Goal: Task Accomplishment & Management: Manage account settings

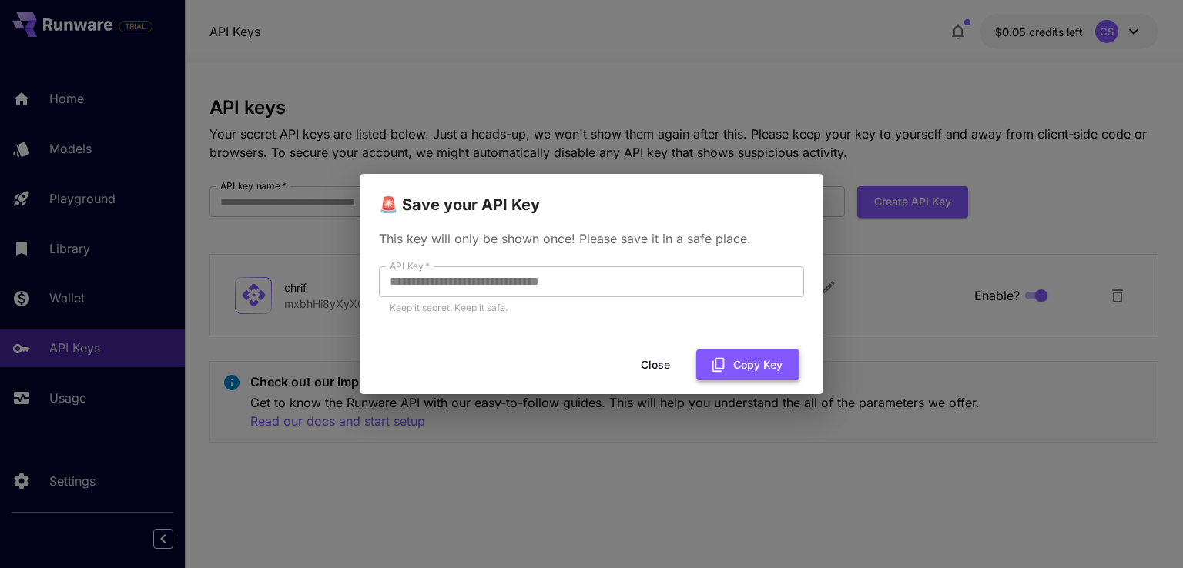
click at [724, 360] on icon "button" at bounding box center [718, 364] width 17 height 17
click at [658, 367] on button "Close" at bounding box center [655, 366] width 69 height 32
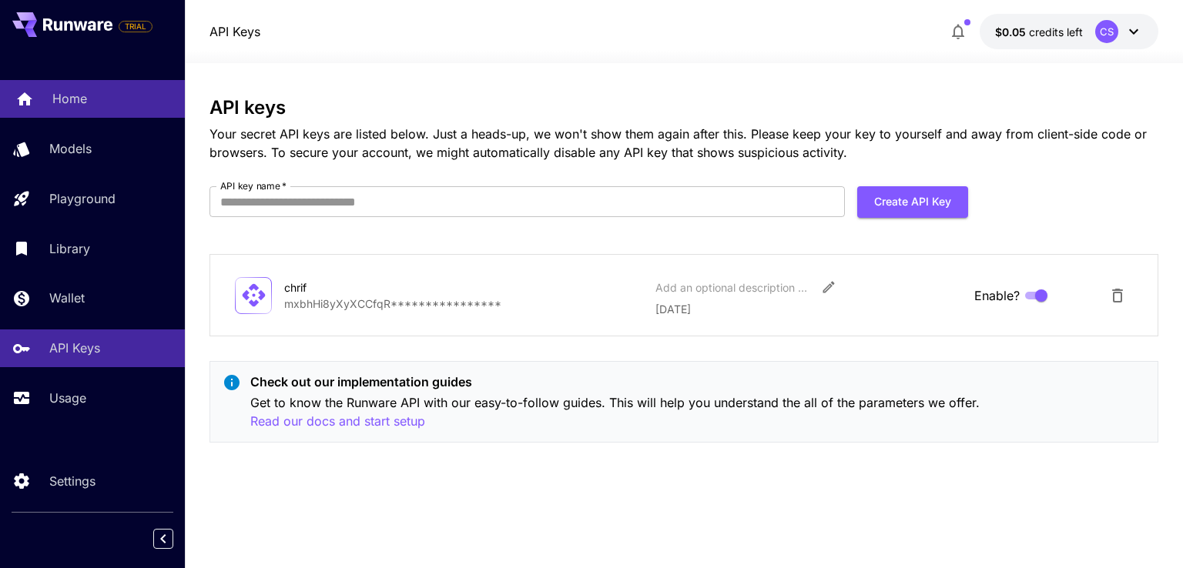
click at [71, 105] on p "Home" at bounding box center [69, 98] width 35 height 18
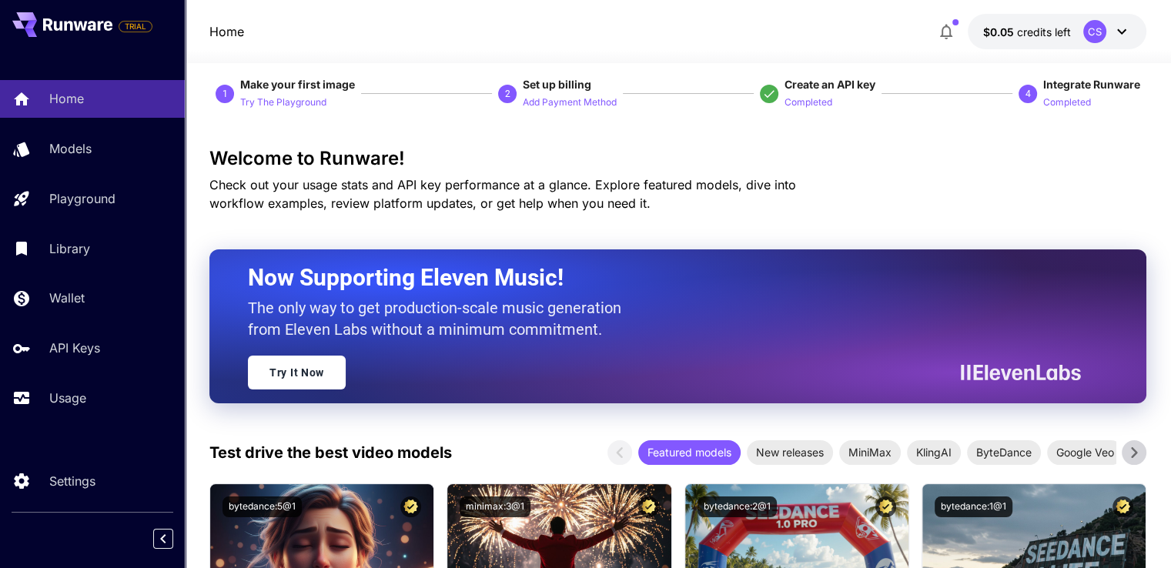
scroll to position [28, 0]
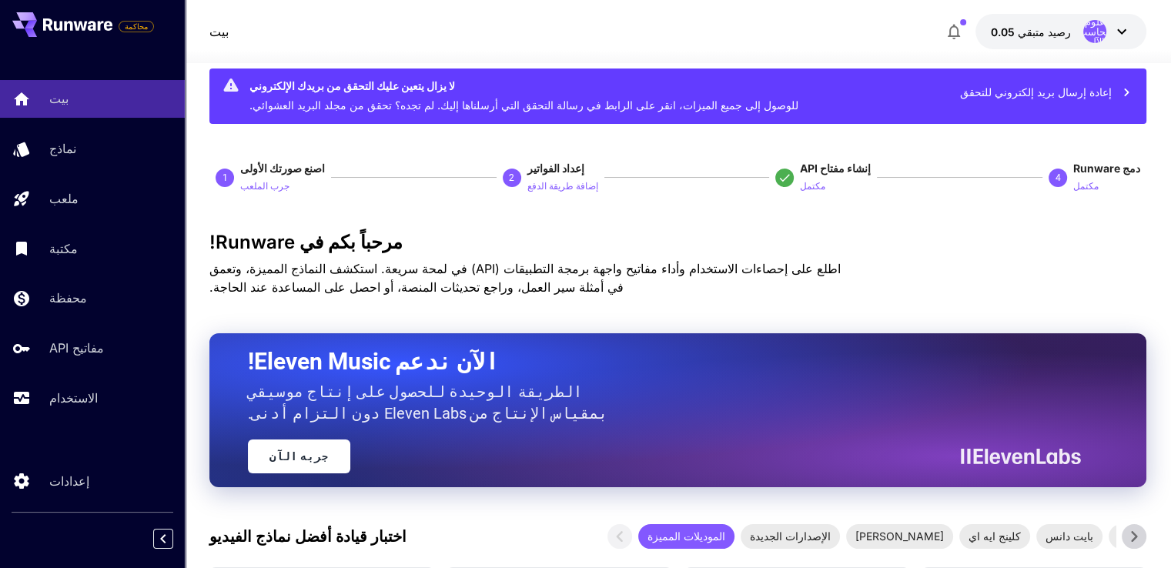
click at [1073, 92] on font "إعادة إرسال بريد إلكتروني للتحقق" at bounding box center [1036, 91] width 152 height 13
click at [1123, 89] on icon "button" at bounding box center [1126, 92] width 17 height 17
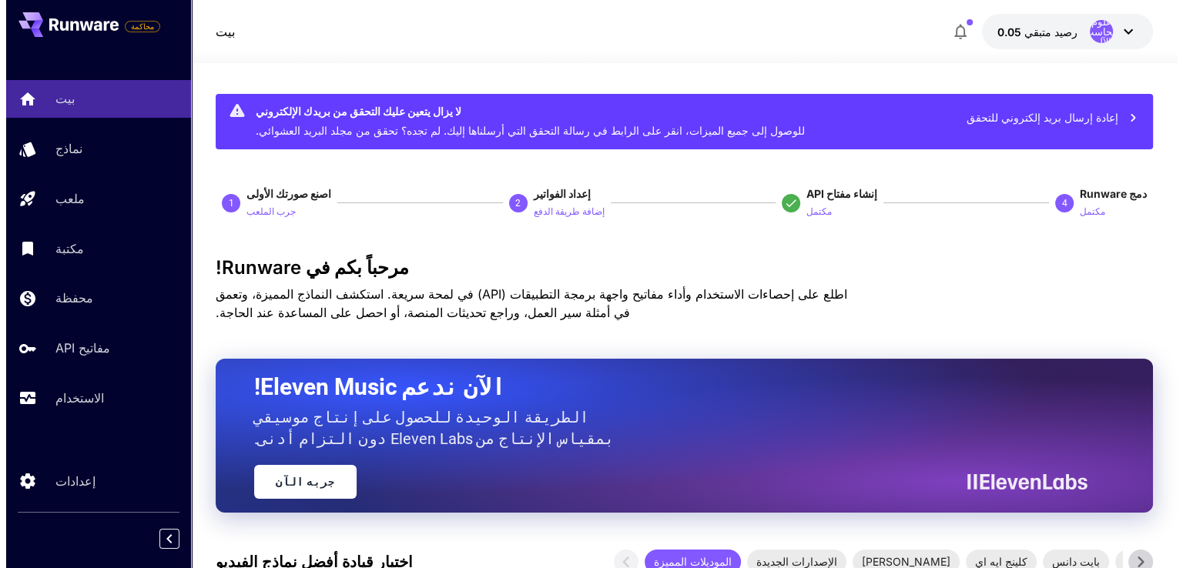
scroll to position [0, 0]
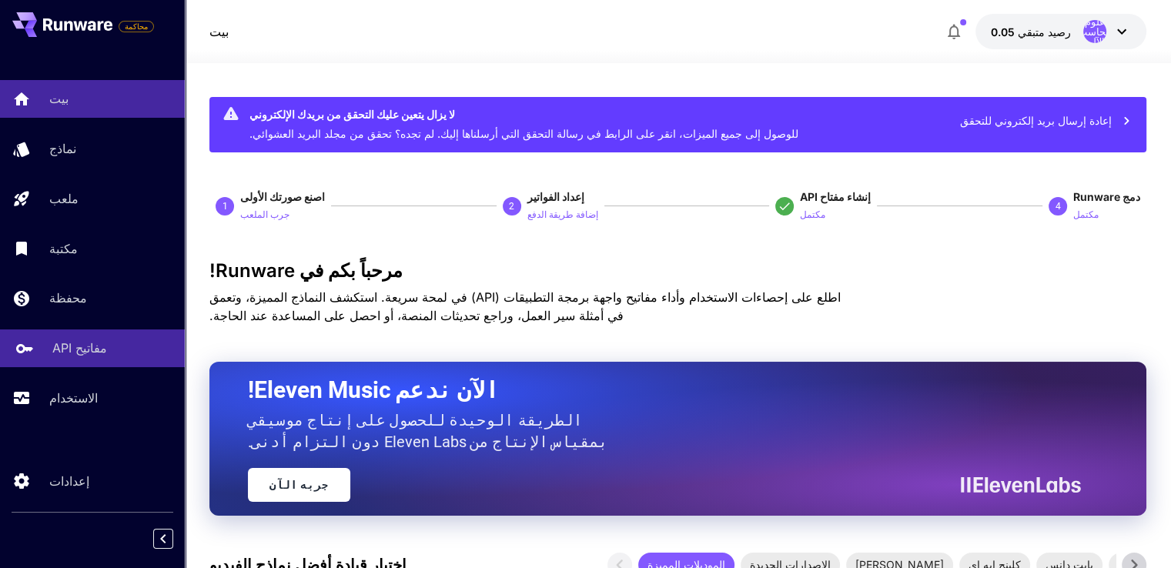
click at [64, 352] on font "مفاتيح API" at bounding box center [79, 347] width 55 height 15
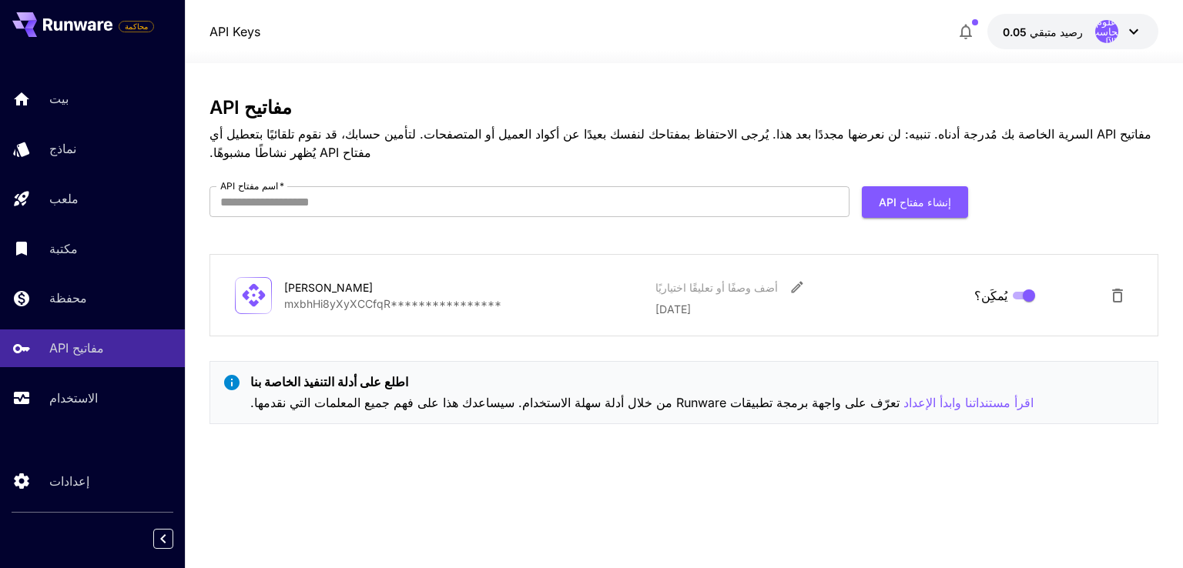
click at [271, 283] on div at bounding box center [253, 295] width 37 height 37
click at [325, 296] on p "**********" at bounding box center [463, 304] width 359 height 16
click at [325, 297] on font "**********" at bounding box center [392, 303] width 217 height 13
click at [262, 284] on icon at bounding box center [254, 295] width 23 height 23
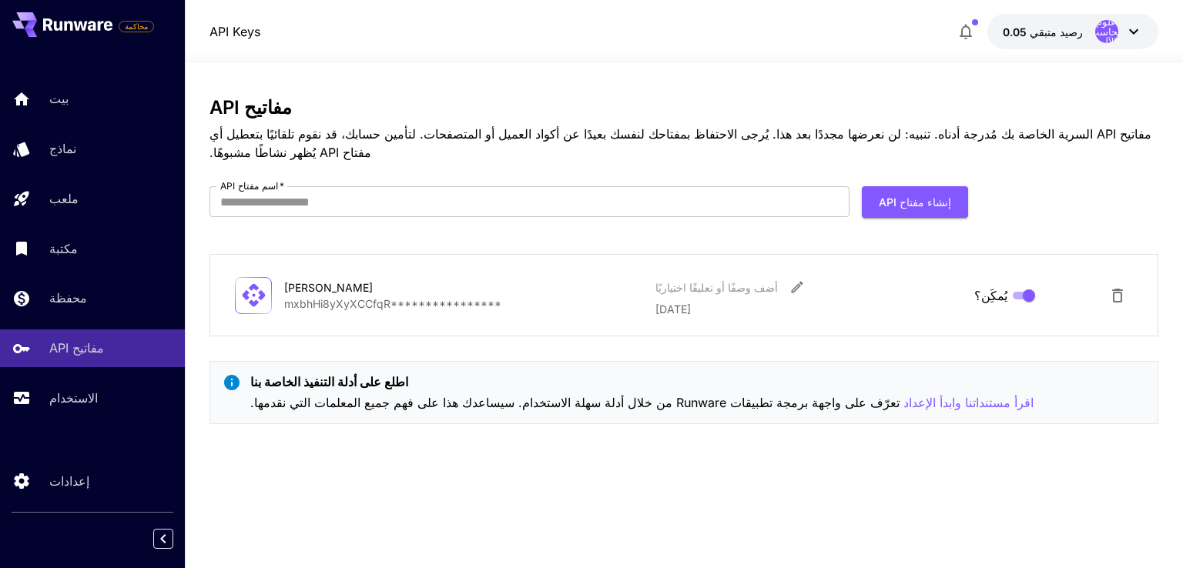
click at [262, 284] on icon at bounding box center [254, 295] width 23 height 23
drag, startPoint x: 262, startPoint y: 275, endPoint x: 598, endPoint y: 270, distance: 336.5
click at [598, 279] on p "[PERSON_NAME]" at bounding box center [463, 287] width 359 height 16
click at [597, 279] on p "[PERSON_NAME]" at bounding box center [463, 287] width 359 height 16
click at [586, 296] on p "**********" at bounding box center [463, 304] width 359 height 16
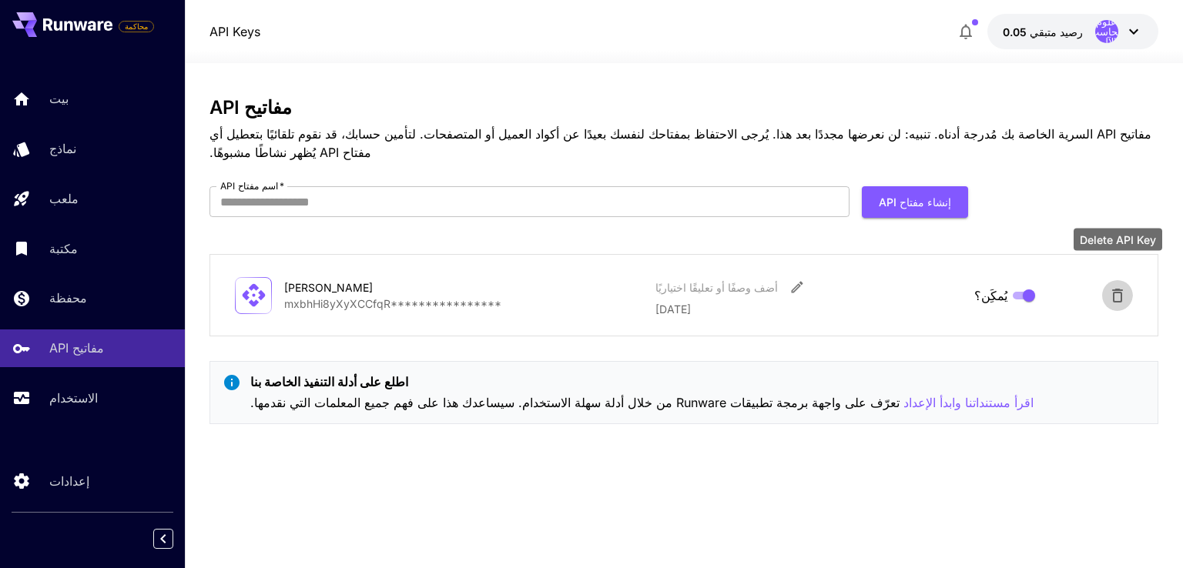
click at [1119, 286] on icon "حذف مفتاح API" at bounding box center [1117, 295] width 18 height 18
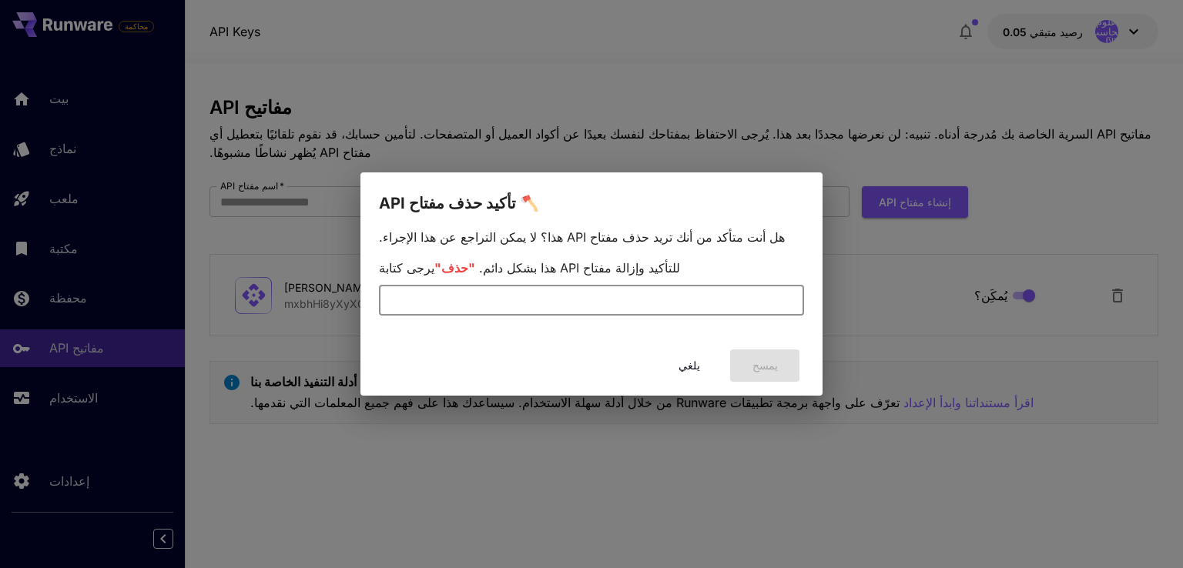
click at [510, 293] on input "text" at bounding box center [591, 300] width 425 height 31
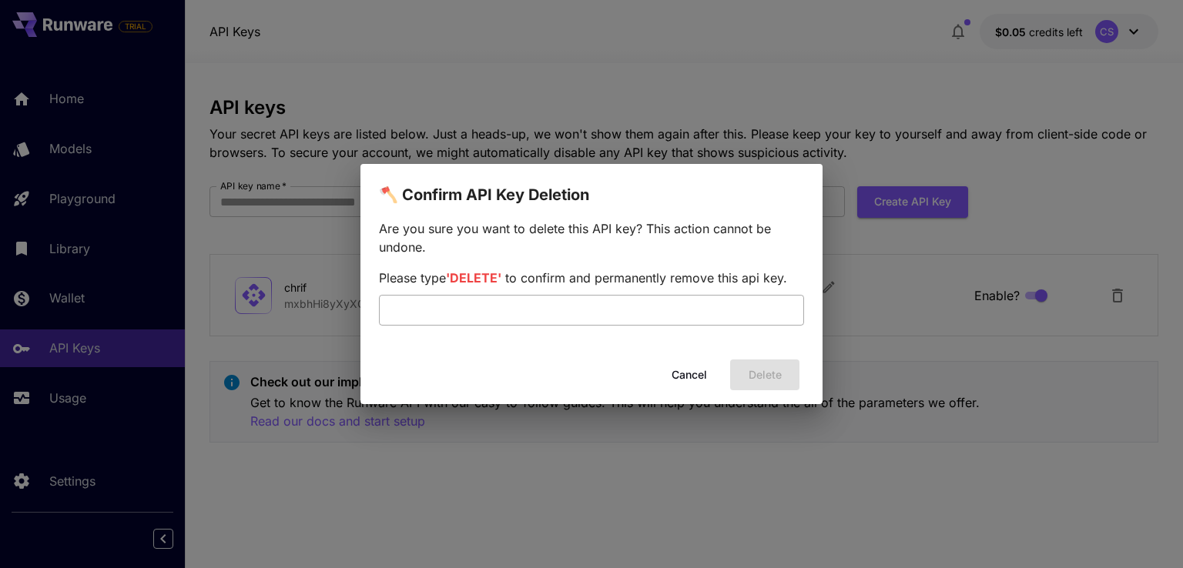
click at [471, 313] on input "text" at bounding box center [591, 310] width 425 height 31
type input "******"
click at [755, 377] on div "Cancel Delete" at bounding box center [591, 375] width 462 height 44
click at [484, 83] on div "🪓 Confirm API Key Deletion Are you sure you want to delete this API key? This a…" at bounding box center [591, 284] width 1183 height 568
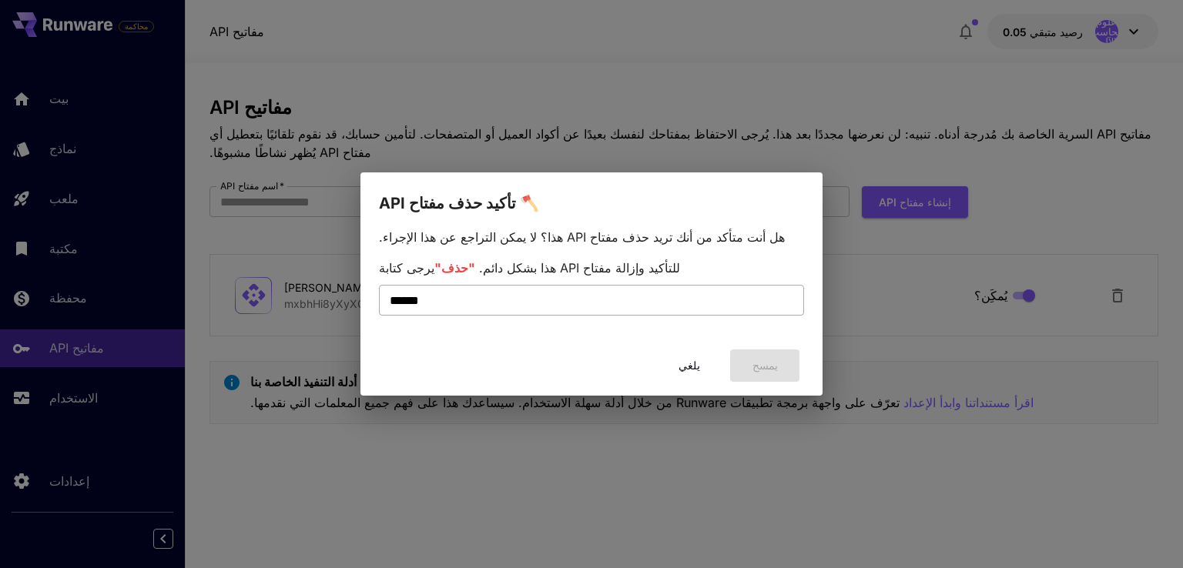
click at [425, 303] on input "******" at bounding box center [591, 300] width 425 height 31
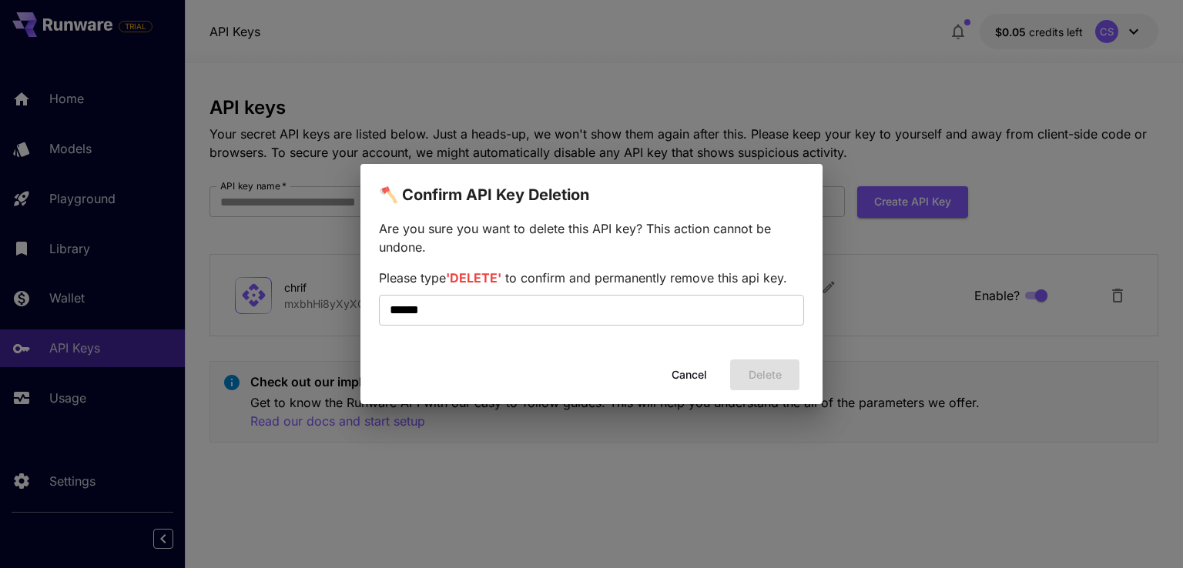
click at [760, 373] on div "Cancel Delete" at bounding box center [591, 375] width 462 height 44
click at [684, 372] on button "Cancel" at bounding box center [688, 376] width 69 height 32
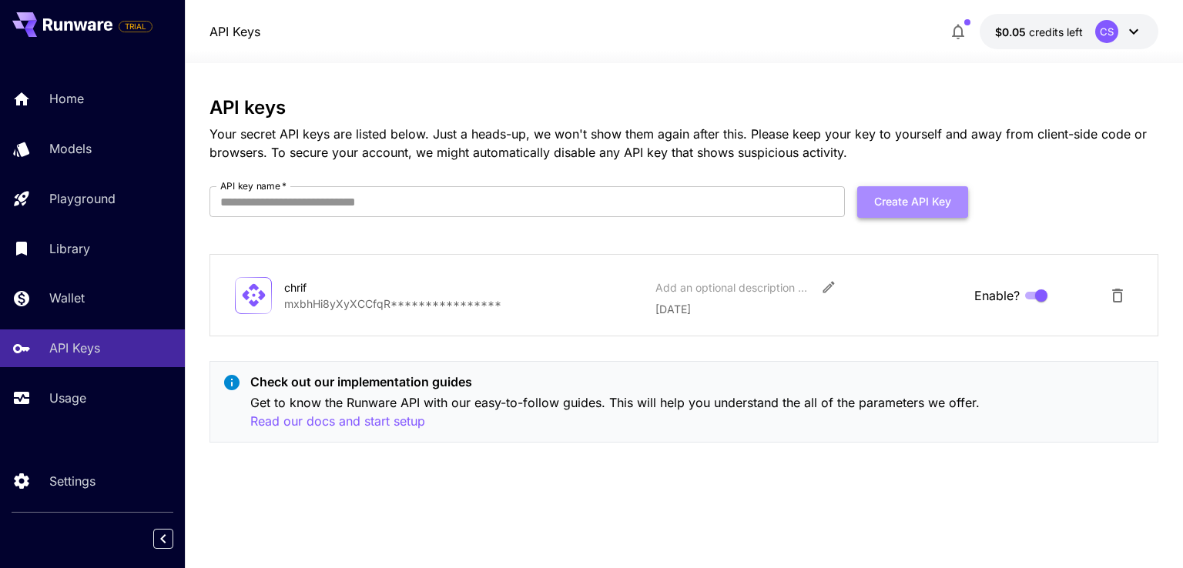
click at [881, 203] on button "Create API Key" at bounding box center [912, 202] width 111 height 32
click at [413, 203] on input "API key name   *" at bounding box center [526, 201] width 635 height 31
type input "**********"
click at [902, 207] on button "Create API Key" at bounding box center [912, 202] width 111 height 32
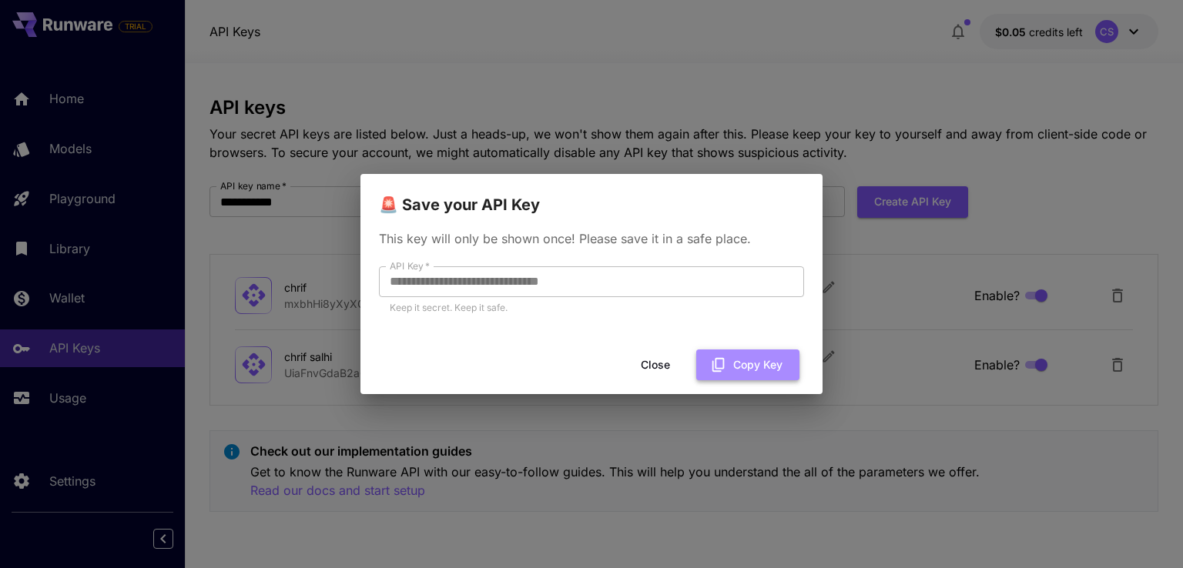
click at [734, 363] on button "Copy Key" at bounding box center [747, 366] width 103 height 32
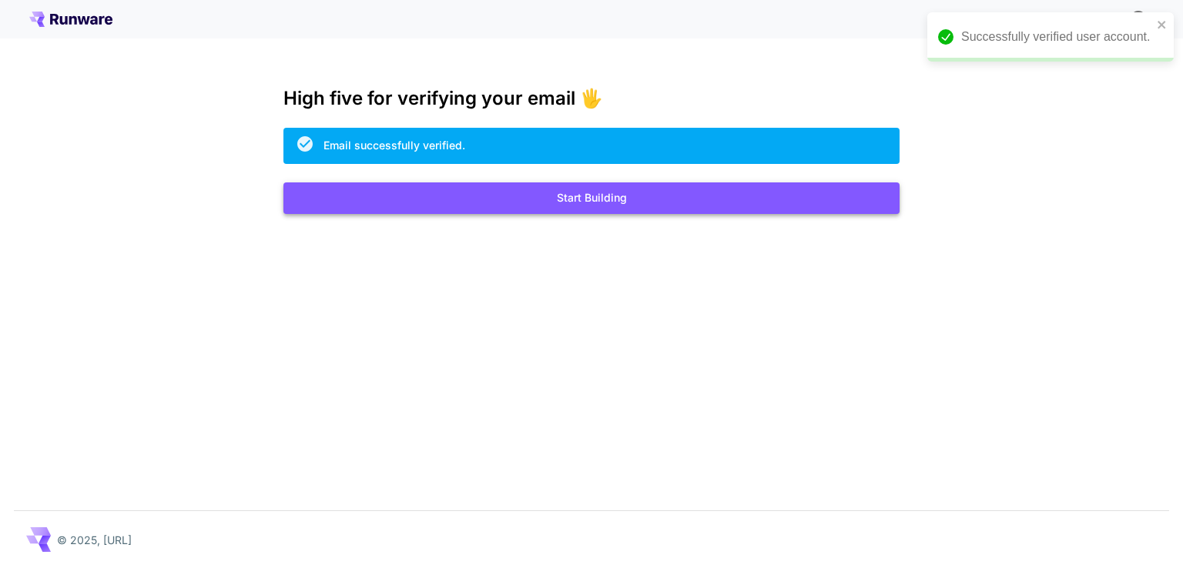
click at [606, 207] on button "Start Building" at bounding box center [591, 198] width 616 height 32
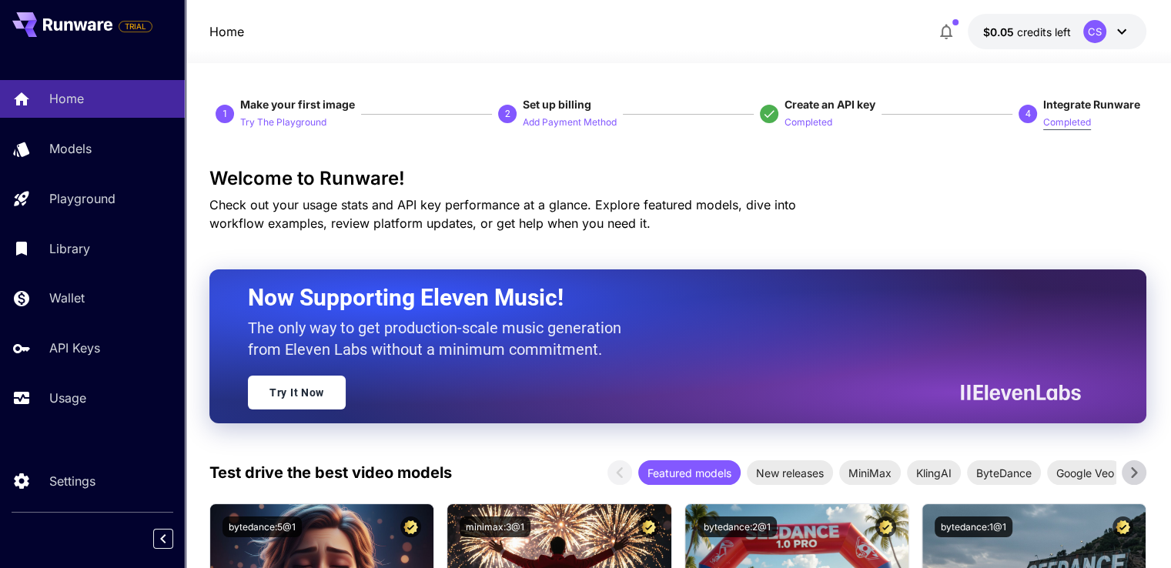
click at [1044, 123] on p "Completed" at bounding box center [1067, 122] width 48 height 15
click at [1121, 29] on icon at bounding box center [1122, 31] width 18 height 18
